Goal: Task Accomplishment & Management: Manage account settings

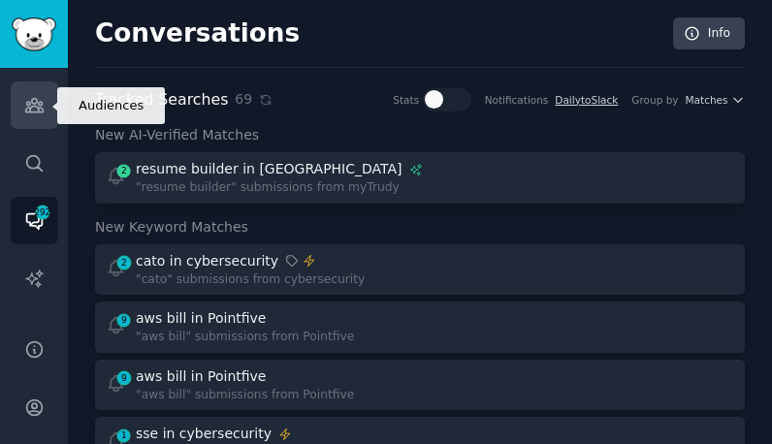
click at [42, 106] on icon "Sidebar" at bounding box center [34, 105] width 20 height 20
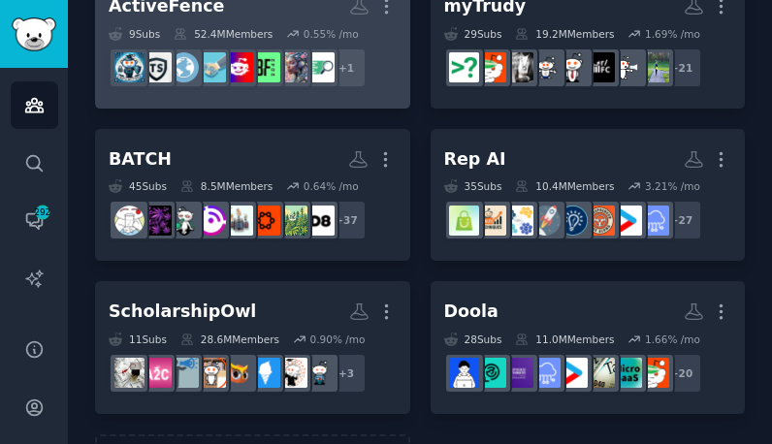
scroll to position [1005, 0]
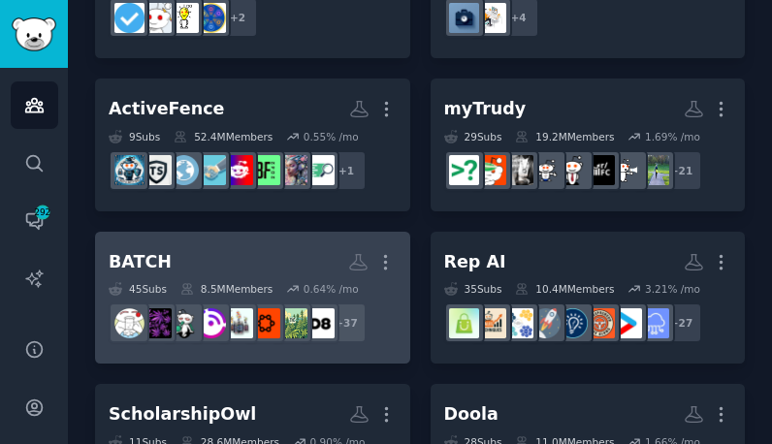
click at [245, 246] on h2 "BATCH More" at bounding box center [253, 262] width 288 height 34
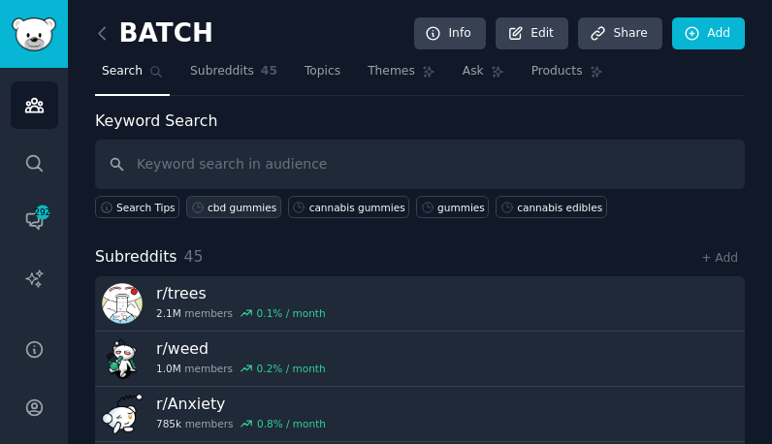
click at [245, 208] on div "cbd gummies" at bounding box center [242, 208] width 69 height 14
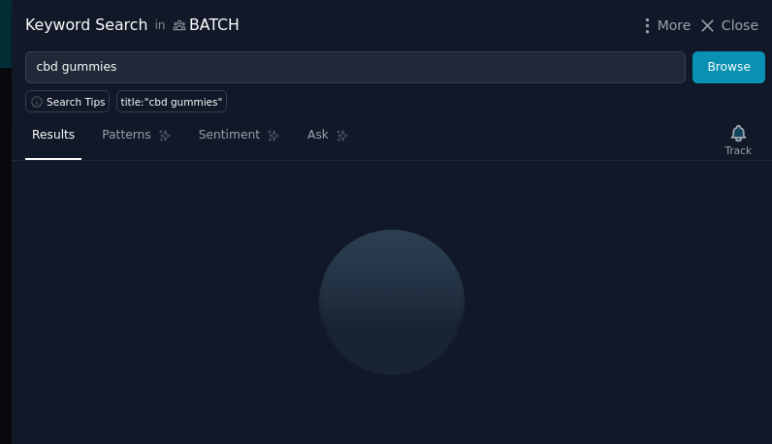
click at [746, 140] on div "Track" at bounding box center [739, 139] width 40 height 41
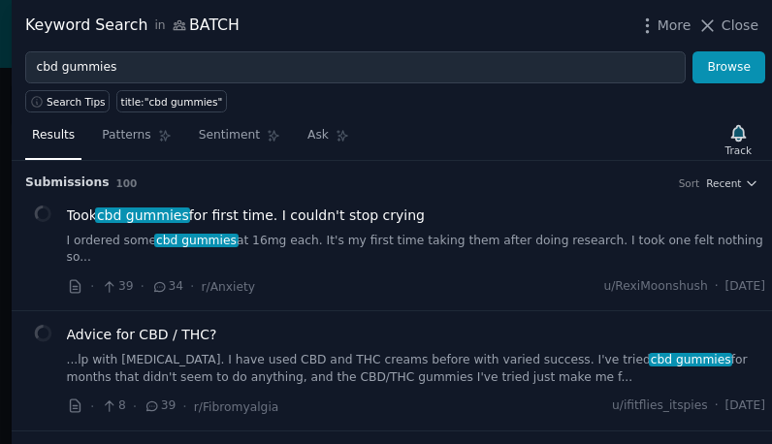
click at [737, 135] on icon "button" at bounding box center [738, 133] width 14 height 16
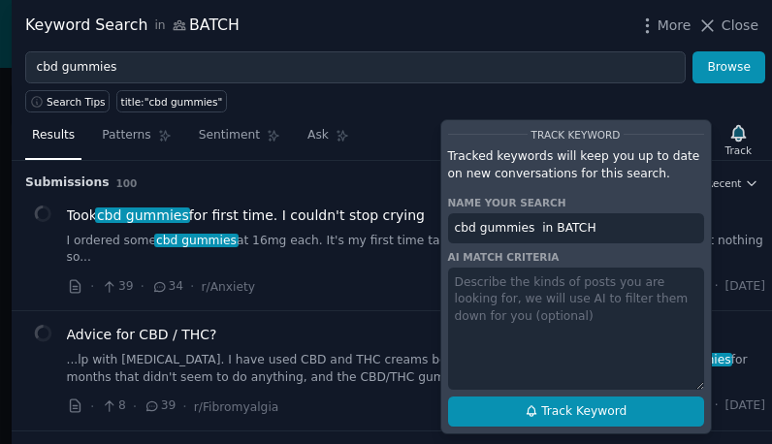
click at [548, 409] on span "Track Keyword" at bounding box center [583, 411] width 85 height 17
type input "cbd gummies in BATCH"
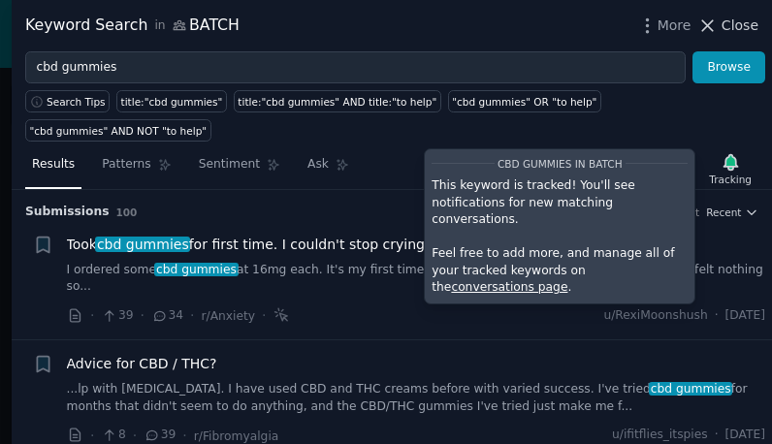
click at [728, 25] on span "Close" at bounding box center [739, 26] width 37 height 20
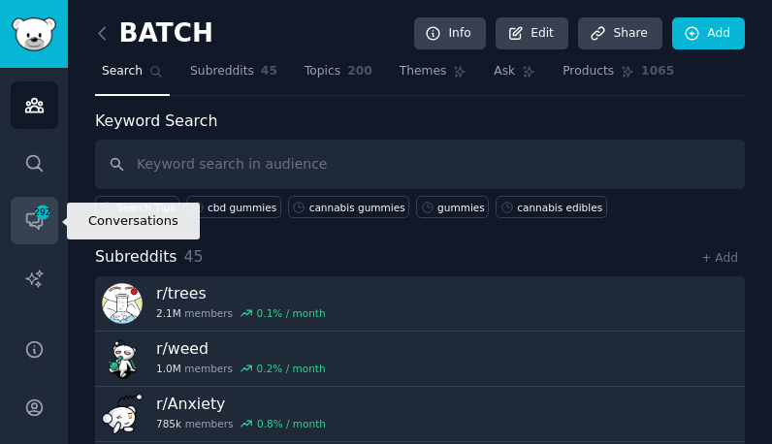
click at [37, 218] on span "292" at bounding box center [42, 213] width 17 height 14
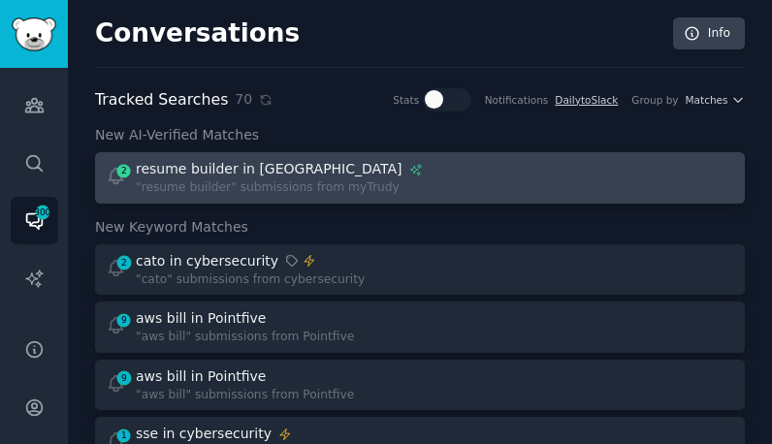
scroll to position [904, 0]
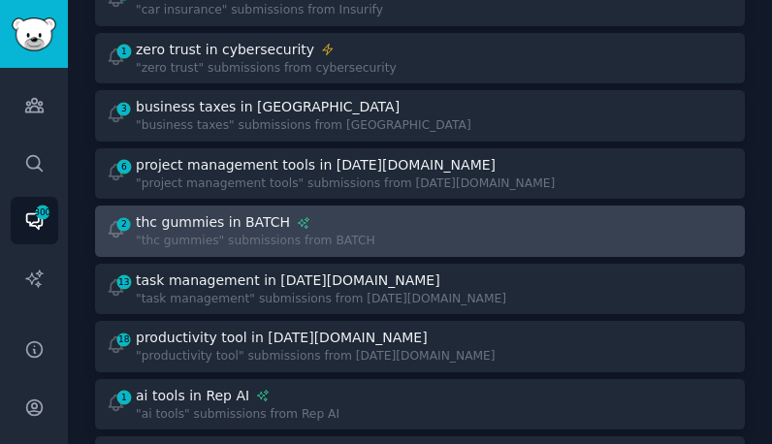
click at [387, 236] on div "2 thc gummies in BATCH "thc gummies" submissions from BATCH" at bounding box center [420, 231] width 636 height 38
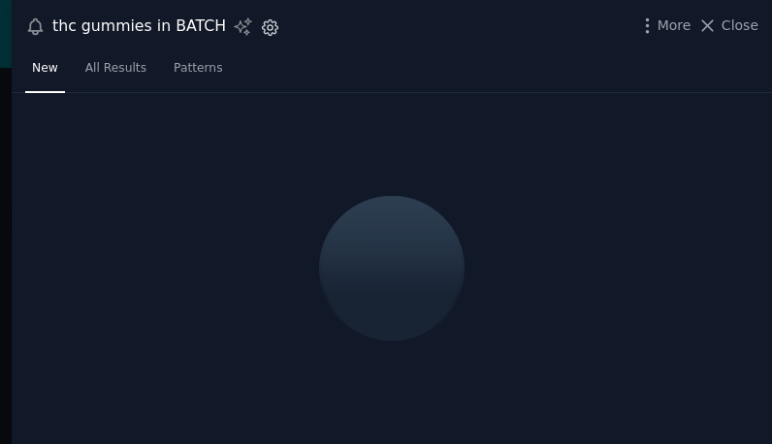
click at [267, 26] on icon "button" at bounding box center [271, 27] width 16 height 16
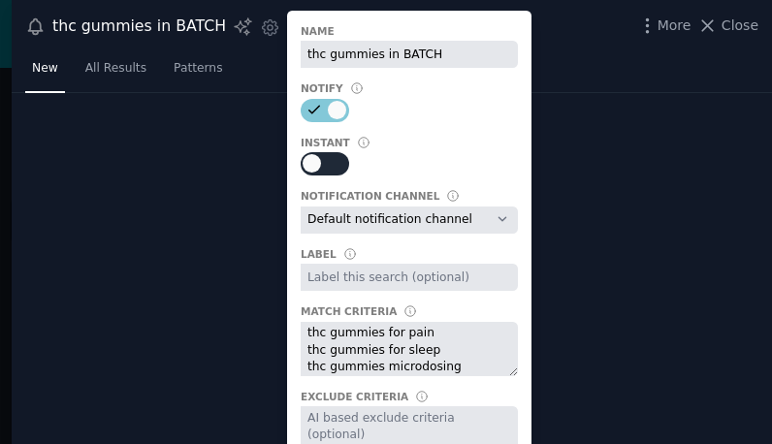
click at [313, 154] on div at bounding box center [325, 163] width 48 height 23
checkbox input "true"
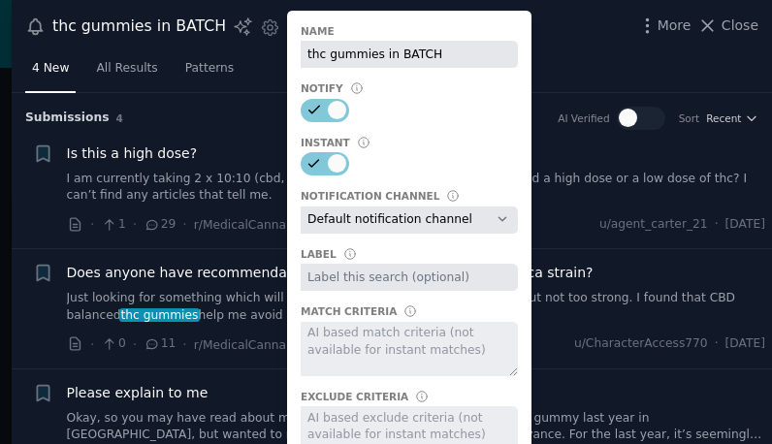
click at [394, 226] on select "Default notification channel [EMAIL_ADDRESS][DOMAIN_NAME] Email: [EMAIL_ADDRESS…" at bounding box center [409, 220] width 217 height 27
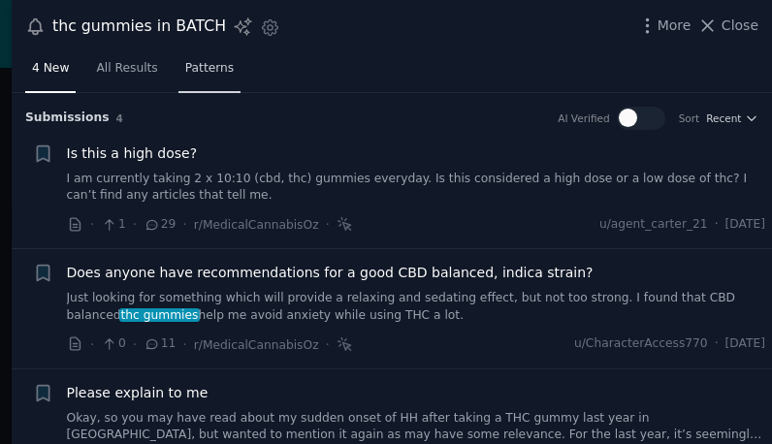
click at [195, 67] on span "Patterns" at bounding box center [209, 68] width 48 height 17
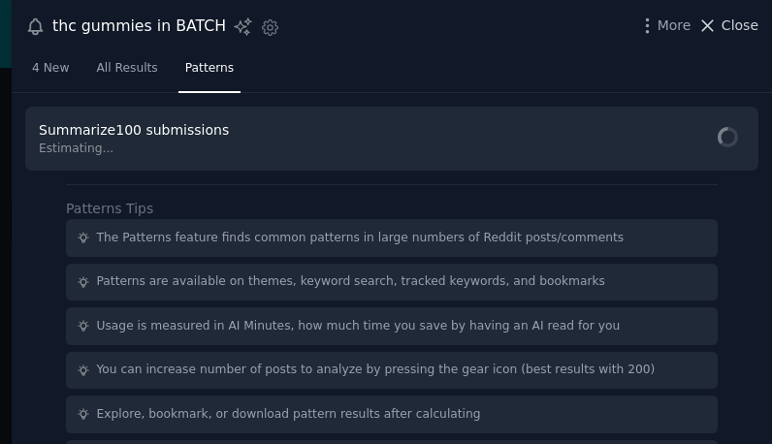
click at [721, 24] on button "Close" at bounding box center [727, 26] width 61 height 20
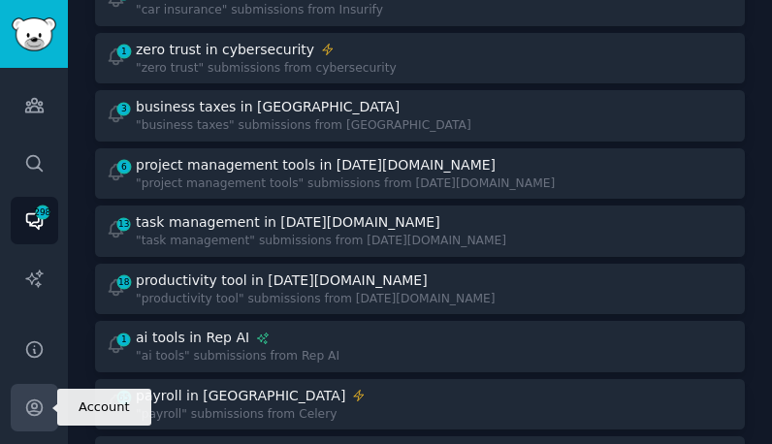
click at [42, 388] on link "Account" at bounding box center [35, 408] width 48 height 48
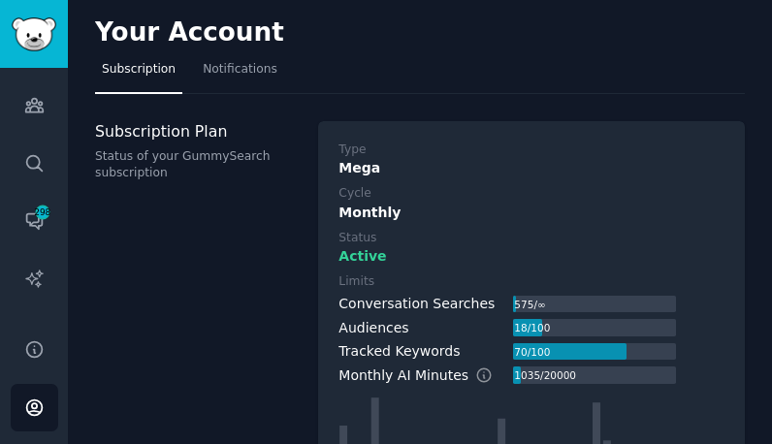
click at [203, 52] on div "Your Account" at bounding box center [420, 36] width 650 height 38
click at [220, 67] on span "Notifications" at bounding box center [240, 69] width 75 height 17
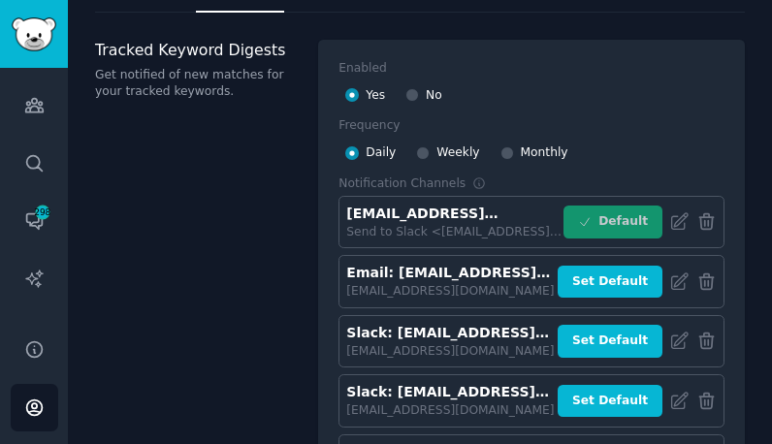
scroll to position [148, 0]
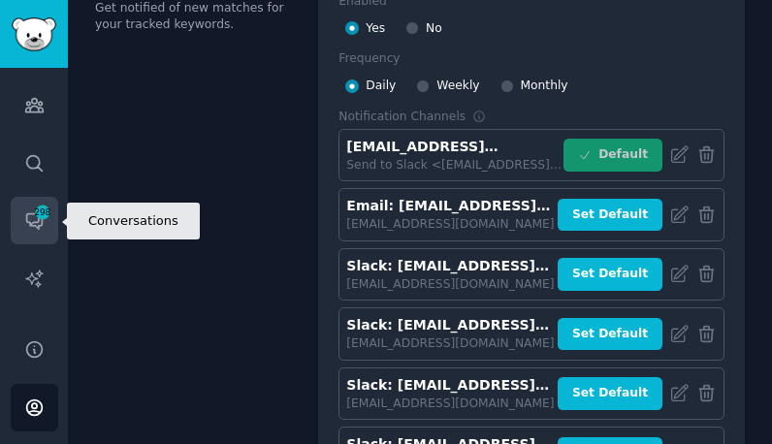
click at [44, 206] on span "298" at bounding box center [42, 213] width 17 height 14
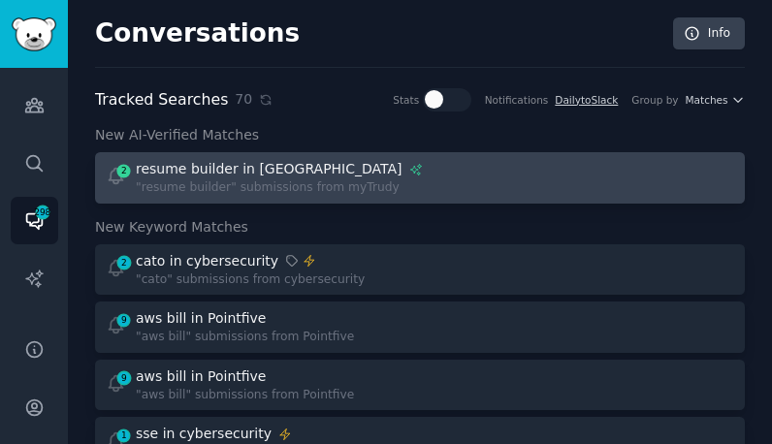
scroll to position [1284, 0]
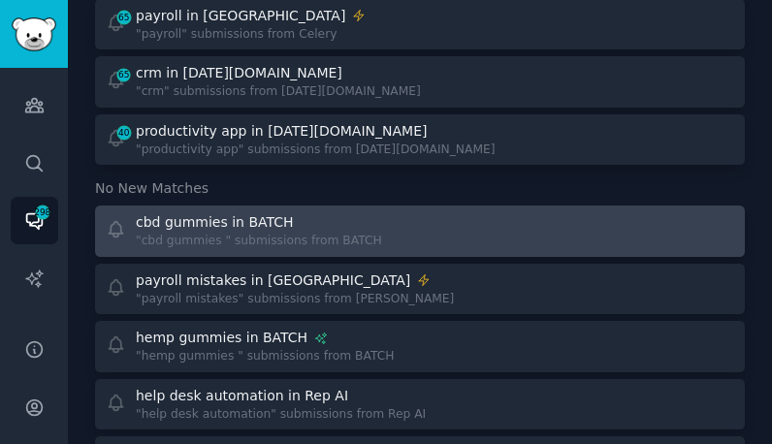
click at [383, 225] on div "cbd gummies in BATCH "cbd gummies " submissions from BATCH" at bounding box center [420, 231] width 636 height 38
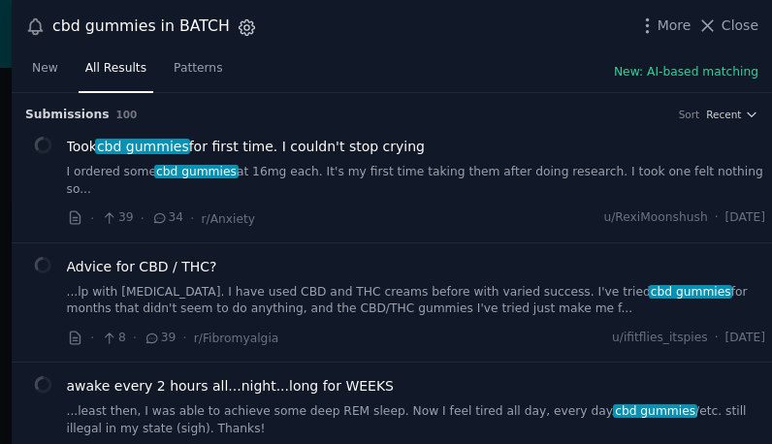
click at [237, 27] on icon "button" at bounding box center [247, 27] width 20 height 20
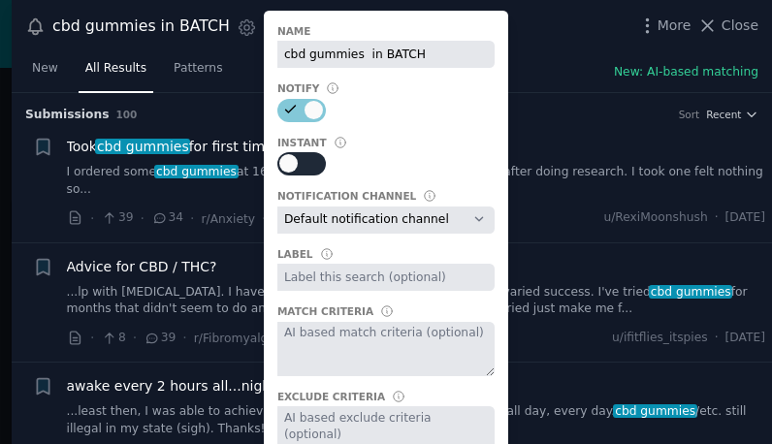
click at [290, 166] on div at bounding box center [301, 163] width 48 height 23
checkbox input "true"
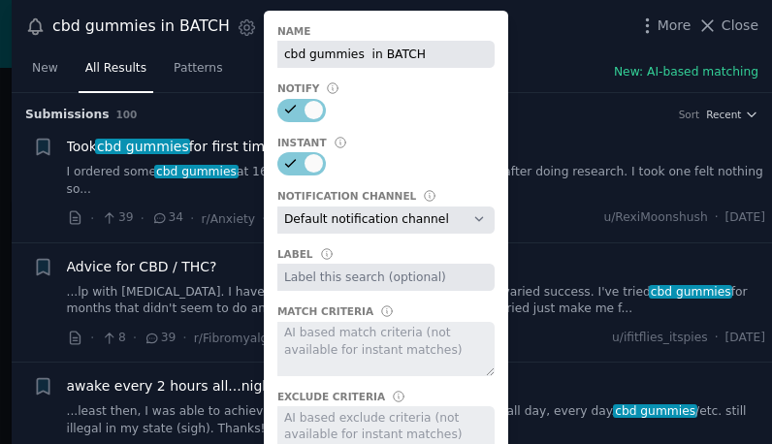
click at [316, 222] on select "Default notification channel [EMAIL_ADDRESS][DOMAIN_NAME] Email: [EMAIL_ADDRESS…" at bounding box center [385, 220] width 217 height 27
click at [593, 51] on div "cbd gummies in BATCH Settings Include this particular tracked search in your da…" at bounding box center [392, 26] width 760 height 53
